Goal: Task Accomplishment & Management: Use online tool/utility

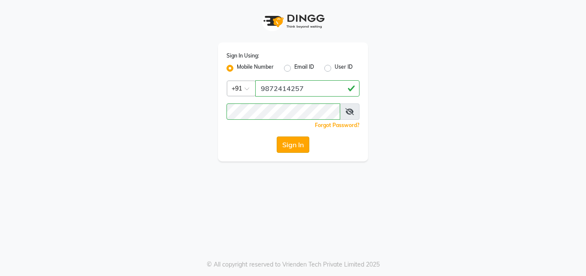
click at [279, 143] on button "Sign In" at bounding box center [293, 145] width 33 height 16
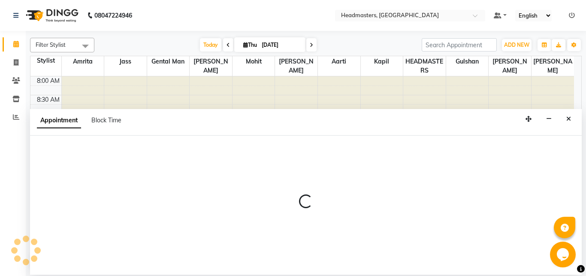
select select "87616"
select select "675"
select select "tentative"
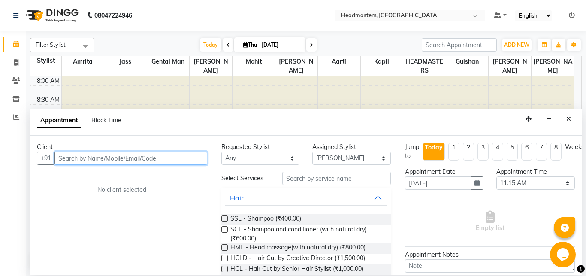
click at [424, 87] on div at bounding box center [425, 95] width 42 height 38
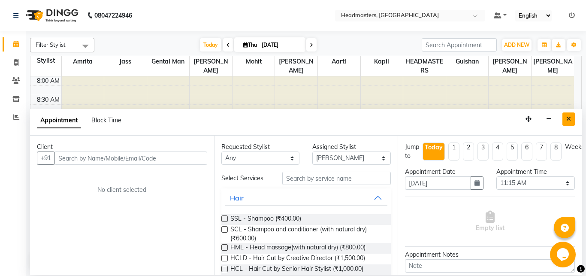
click at [569, 118] on icon "Close" at bounding box center [569, 119] width 5 height 6
